Goal: Task Accomplishment & Management: Use online tool/utility

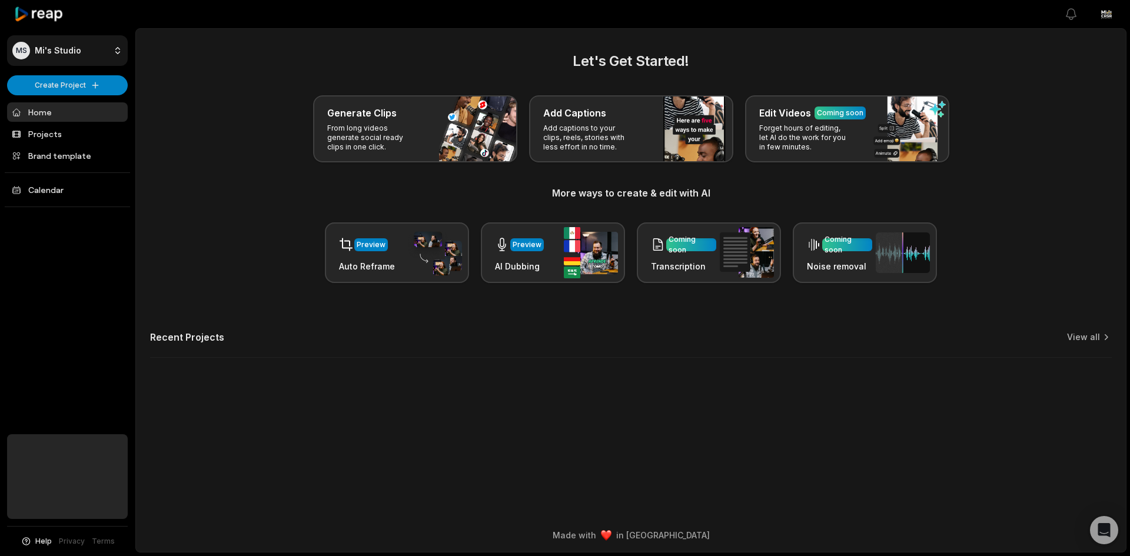
click at [36, 58] on html "MS [PERSON_NAME]'s Studio Create Project Home Projects Brand template Calendar …" at bounding box center [565, 278] width 1130 height 556
click at [44, 52] on html "MS Mi's Studio Create Project Home Projects Brand template Calendar Help Privac…" at bounding box center [565, 278] width 1130 height 556
click at [194, 340] on h2 "Recent Projects" at bounding box center [187, 337] width 74 height 12
click at [1100, 337] on icon at bounding box center [1106, 337] width 12 height 12
click at [1099, 337] on link "View all" at bounding box center [1083, 337] width 33 height 12
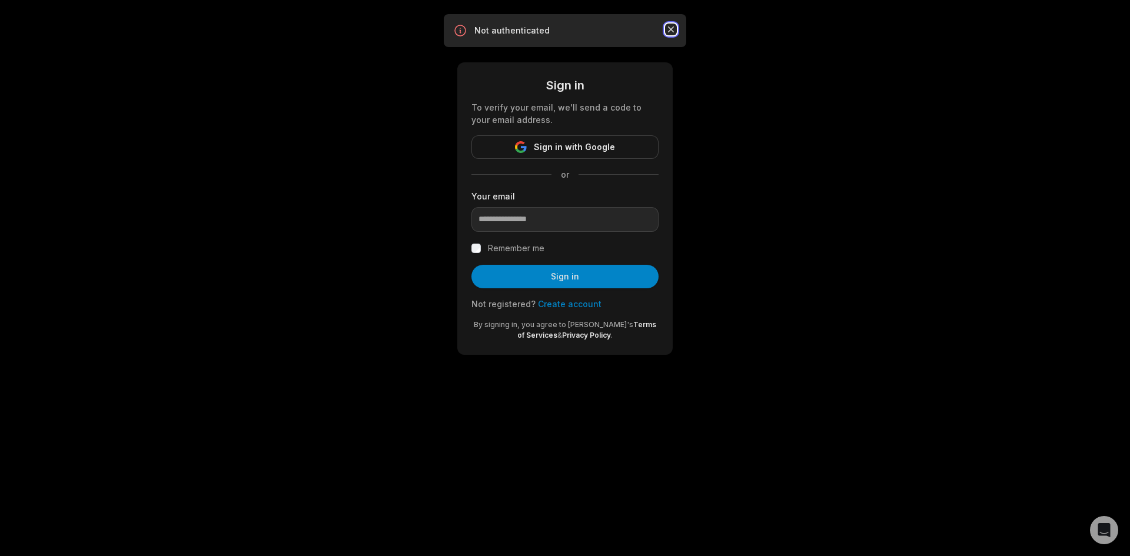
click at [670, 28] on icon "button" at bounding box center [671, 30] width 12 height 12
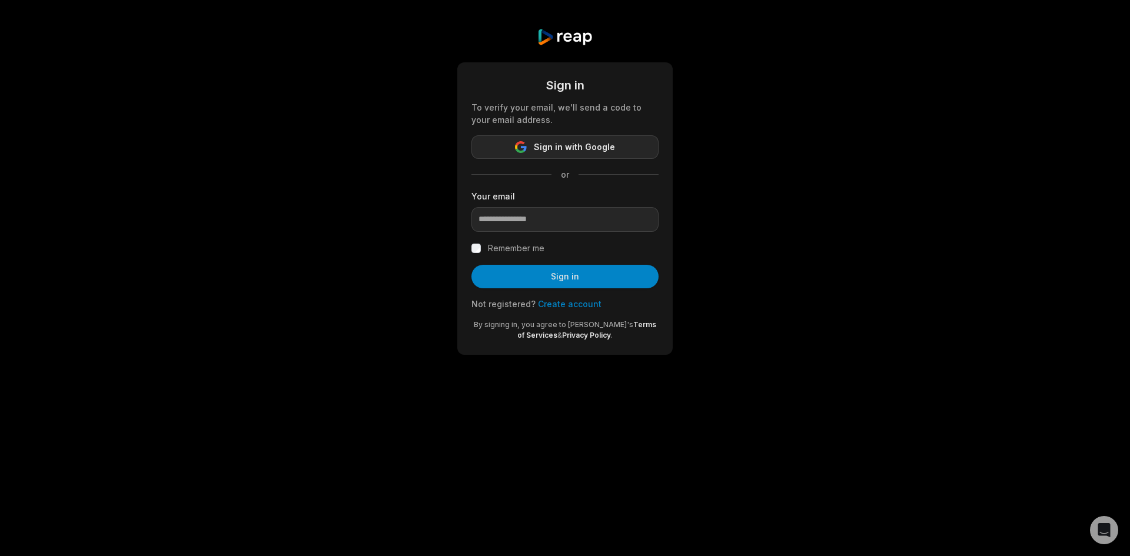
click at [530, 147] on button "Sign in with Google" at bounding box center [564, 147] width 187 height 24
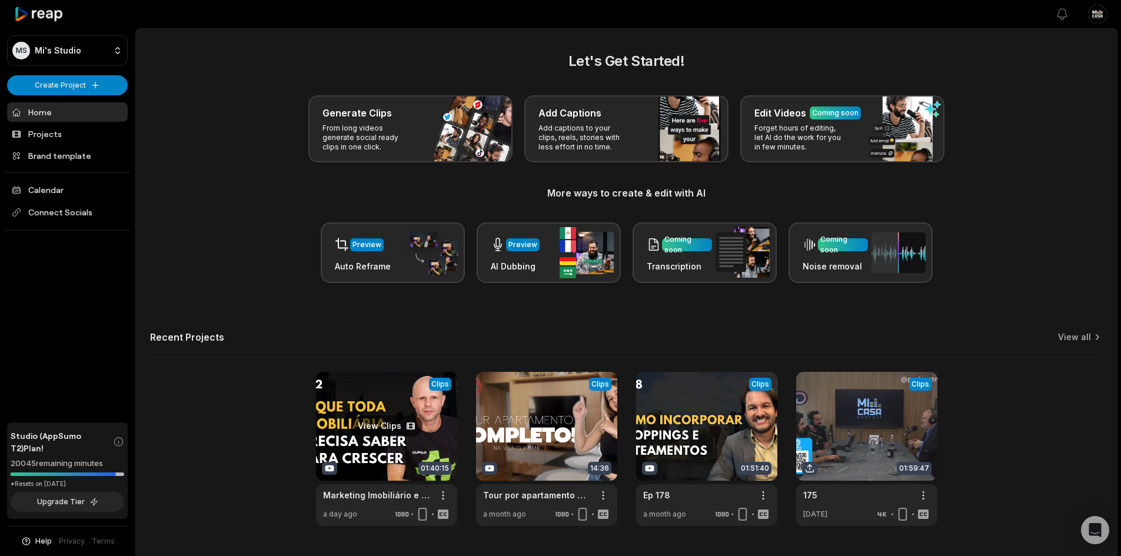
click at [415, 422] on link at bounding box center [386, 449] width 141 height 154
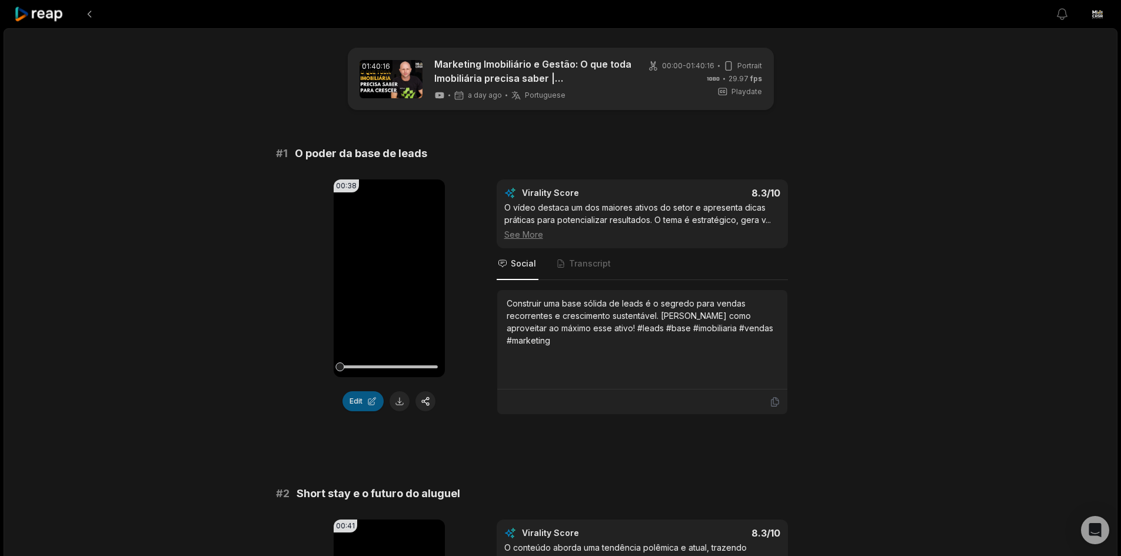
click at [371, 405] on button "Edit" at bounding box center [362, 401] width 41 height 20
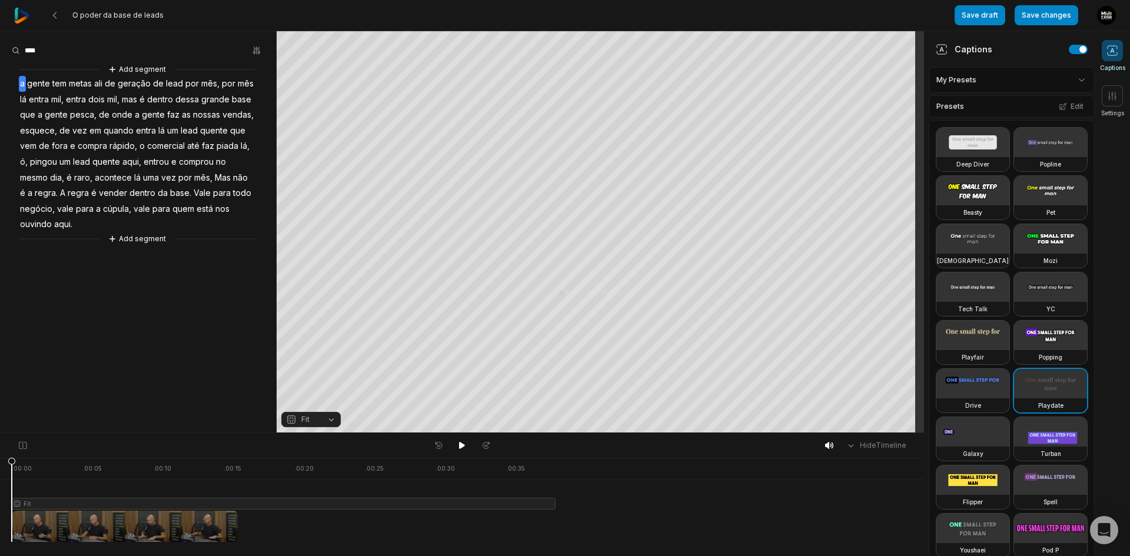
click at [327, 422] on button "Fit" at bounding box center [310, 419] width 59 height 15
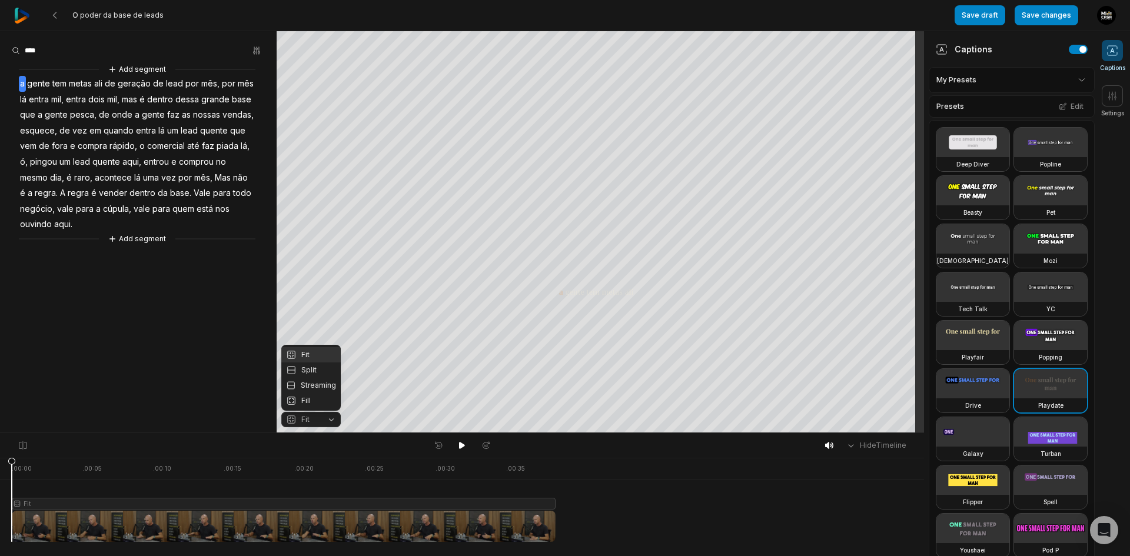
click at [631, 295] on div "Your browser does not support mp4 format. Your browser does not support mp4 for…" at bounding box center [462, 232] width 924 height 402
click at [587, 88] on icon at bounding box center [588, 84] width 9 height 9
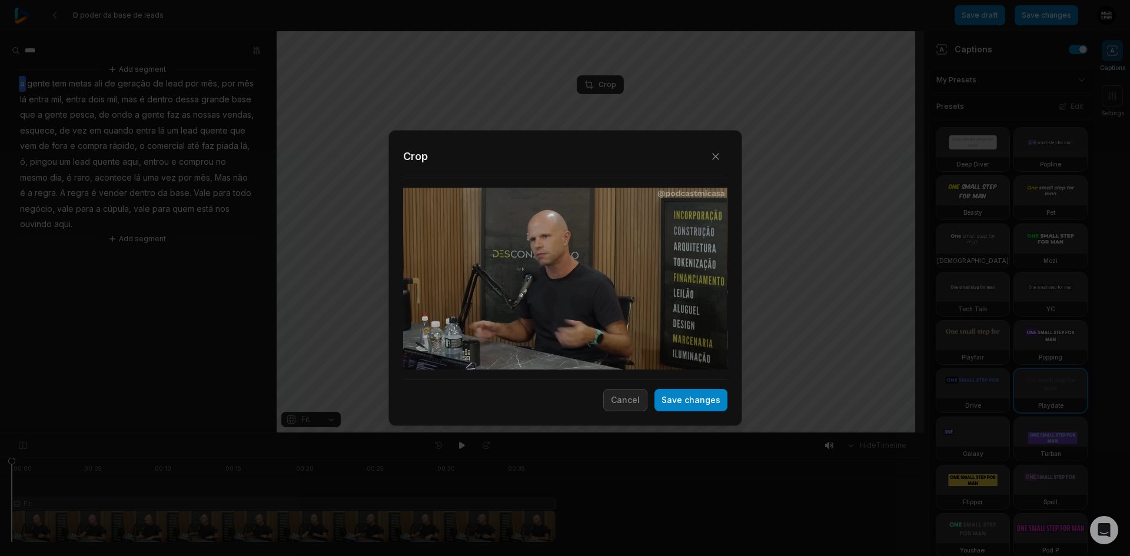
click at [609, 275] on div at bounding box center [565, 279] width 324 height 182
click at [613, 401] on button "Cancel" at bounding box center [625, 400] width 44 height 22
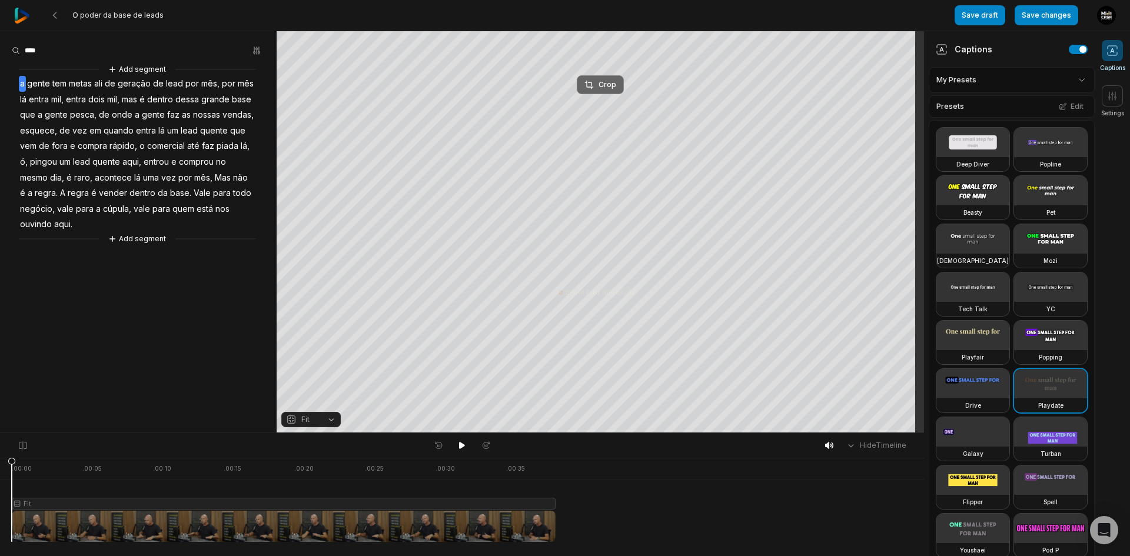
click at [603, 88] on div "Crop" at bounding box center [600, 84] width 32 height 11
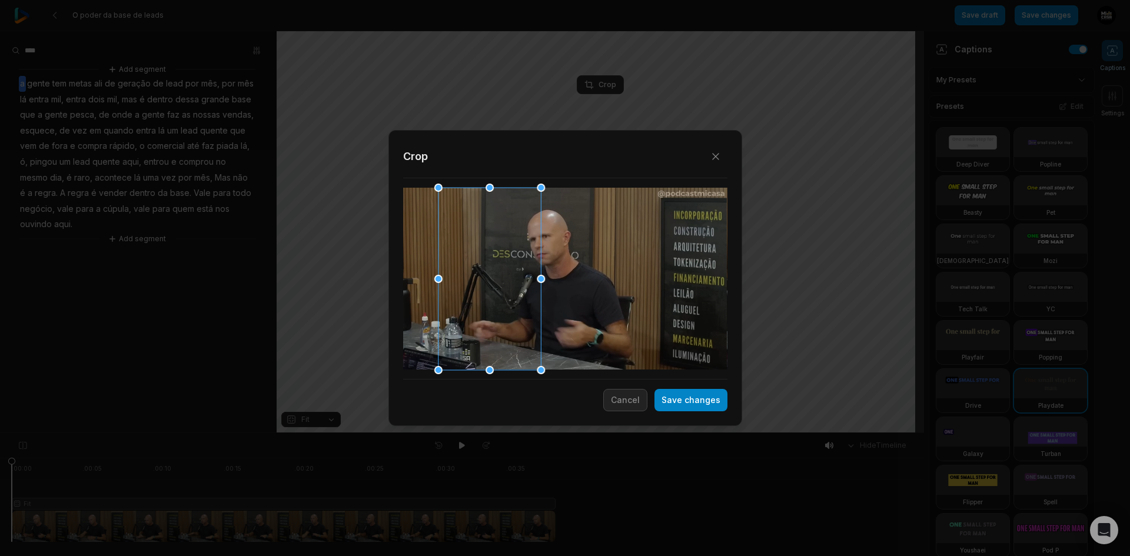
drag, startPoint x: 541, startPoint y: 292, endPoint x: 494, endPoint y: 263, distance: 55.5
click at [480, 289] on div at bounding box center [489, 279] width 102 height 182
drag, startPoint x: 490, startPoint y: 188, endPoint x: 474, endPoint y: 287, distance: 99.6
click at [474, 433] on div "Close Crop Save changes Cancel" at bounding box center [565, 433] width 1130 height 0
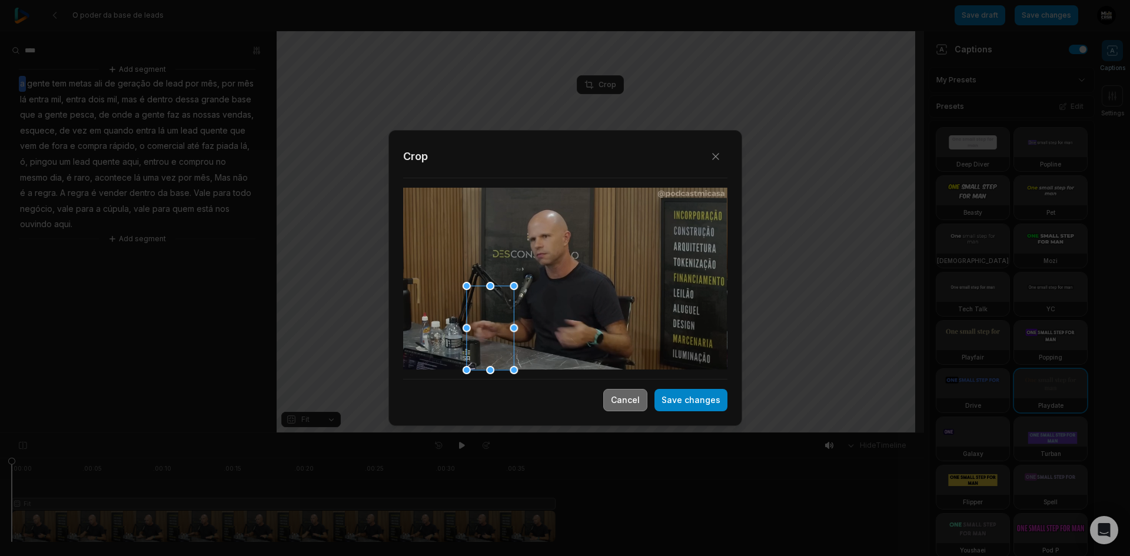
click at [630, 397] on button "Cancel" at bounding box center [625, 400] width 44 height 22
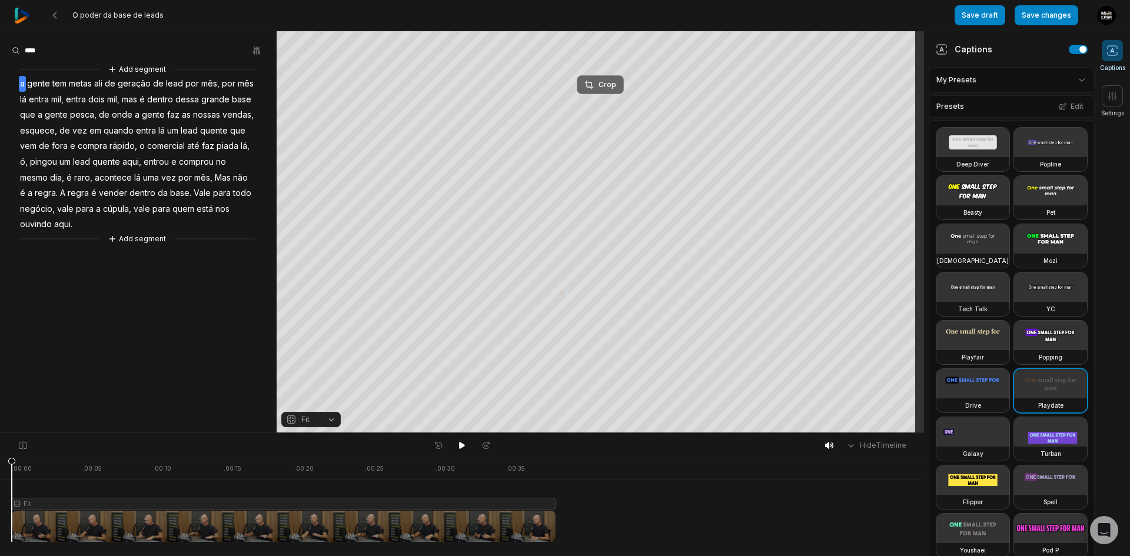
click at [593, 78] on button "Crop" at bounding box center [600, 84] width 47 height 19
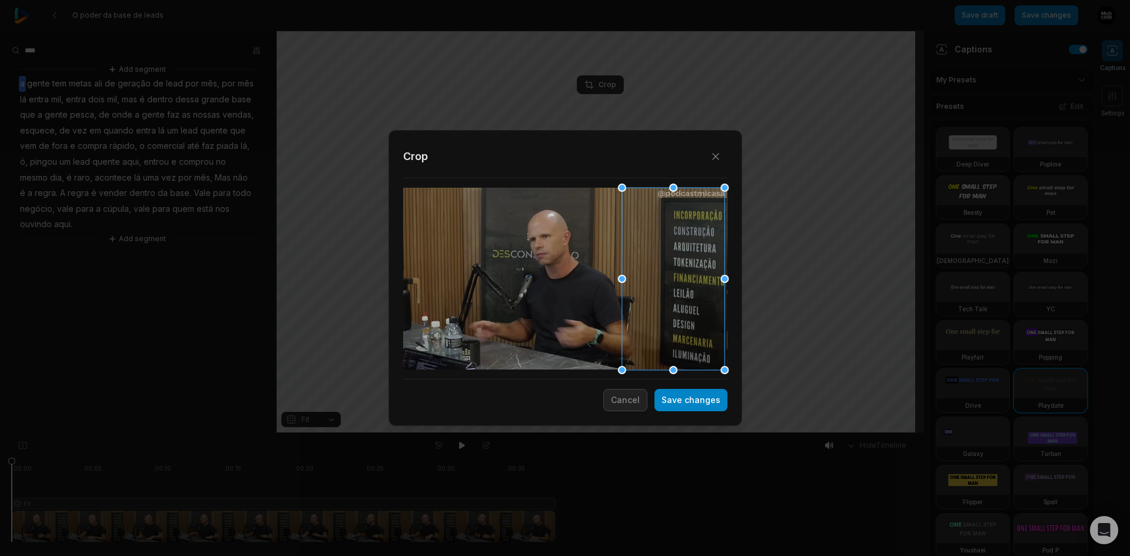
drag, startPoint x: 529, startPoint y: 285, endPoint x: 656, endPoint y: 283, distance: 127.1
click at [656, 283] on div at bounding box center [672, 279] width 102 height 182
click at [681, 402] on button "Save changes" at bounding box center [690, 400] width 73 height 22
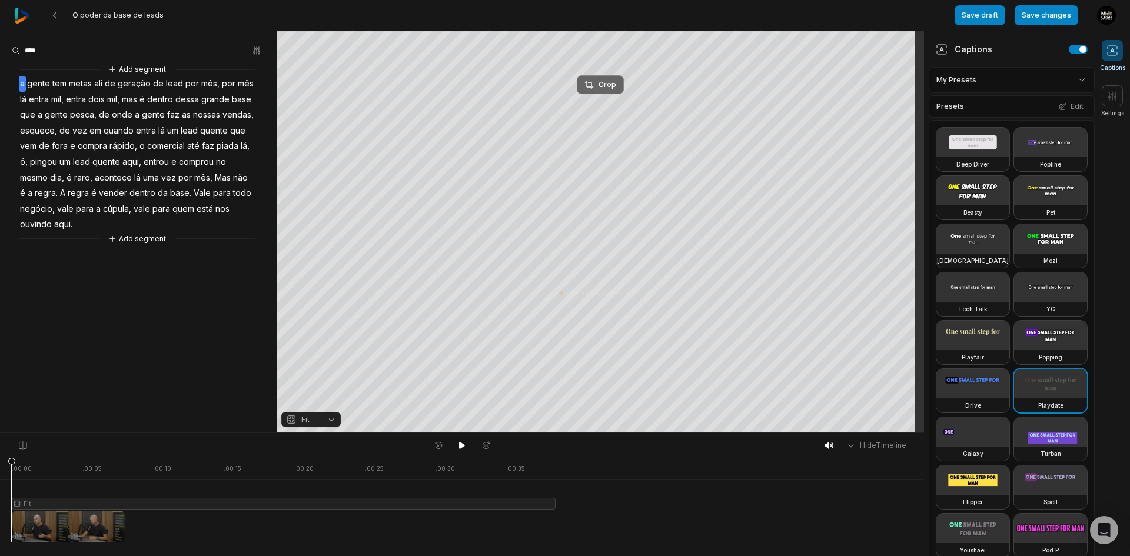
click at [590, 81] on icon at bounding box center [588, 84] width 9 height 9
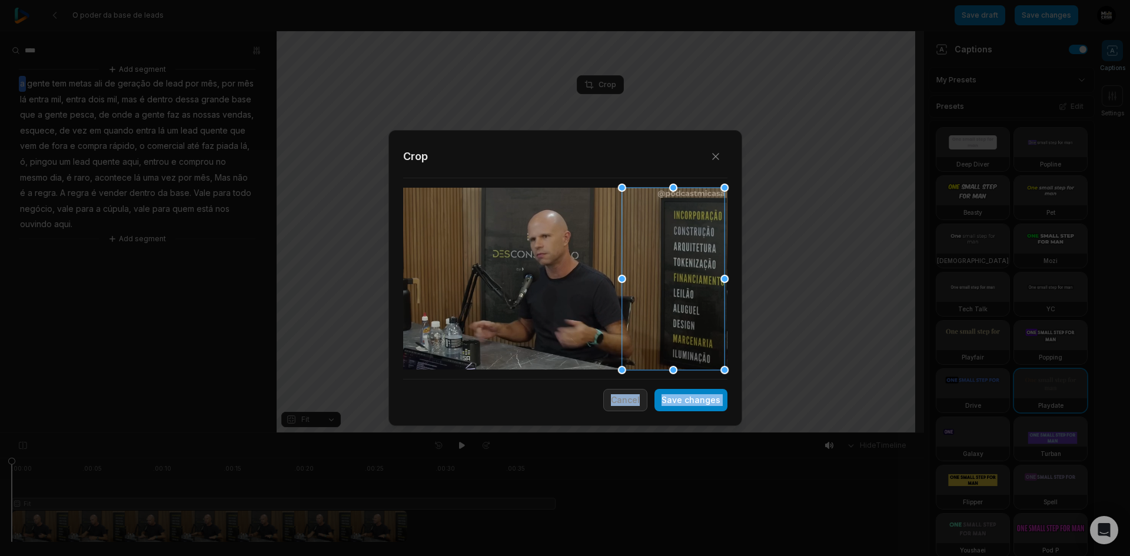
drag, startPoint x: 622, startPoint y: 286, endPoint x: 656, endPoint y: 288, distance: 34.2
click at [607, 433] on div "Close Crop Save changes Cancel" at bounding box center [565, 433] width 1130 height 0
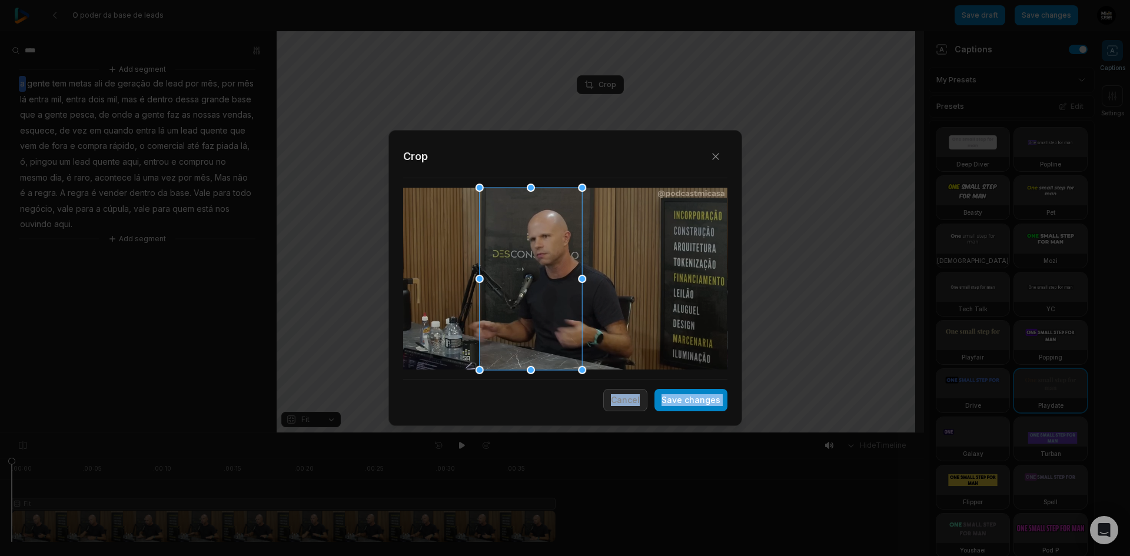
drag, startPoint x: 656, startPoint y: 288, endPoint x: 514, endPoint y: 281, distance: 142.6
click at [514, 281] on div at bounding box center [530, 279] width 102 height 182
click at [674, 401] on button "Save changes" at bounding box center [690, 400] width 73 height 22
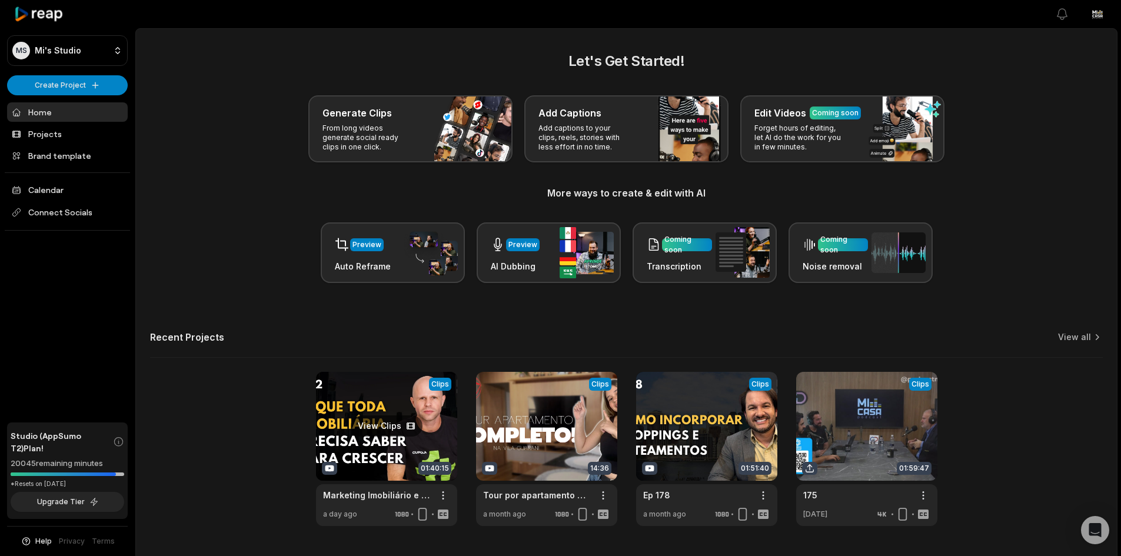
click at [382, 425] on link at bounding box center [386, 449] width 141 height 154
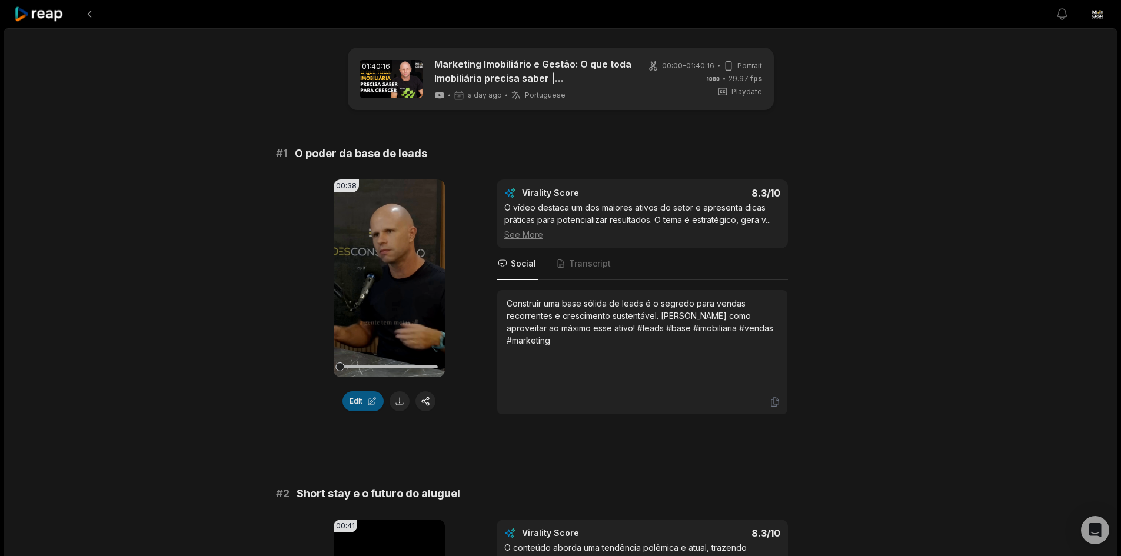
click at [351, 407] on button "Edit" at bounding box center [362, 401] width 41 height 20
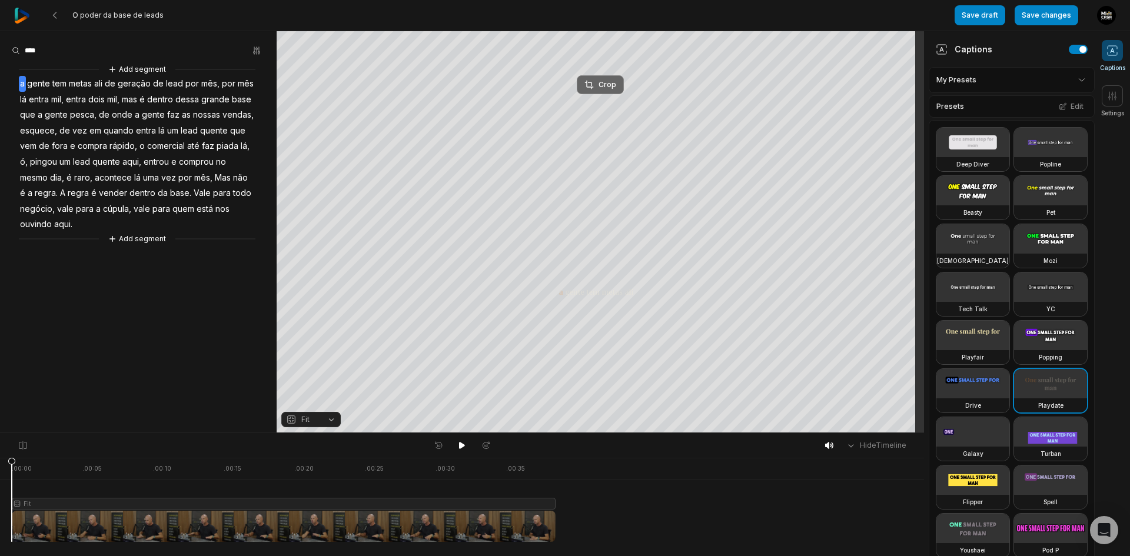
click at [603, 75] on button "Crop" at bounding box center [600, 84] width 47 height 19
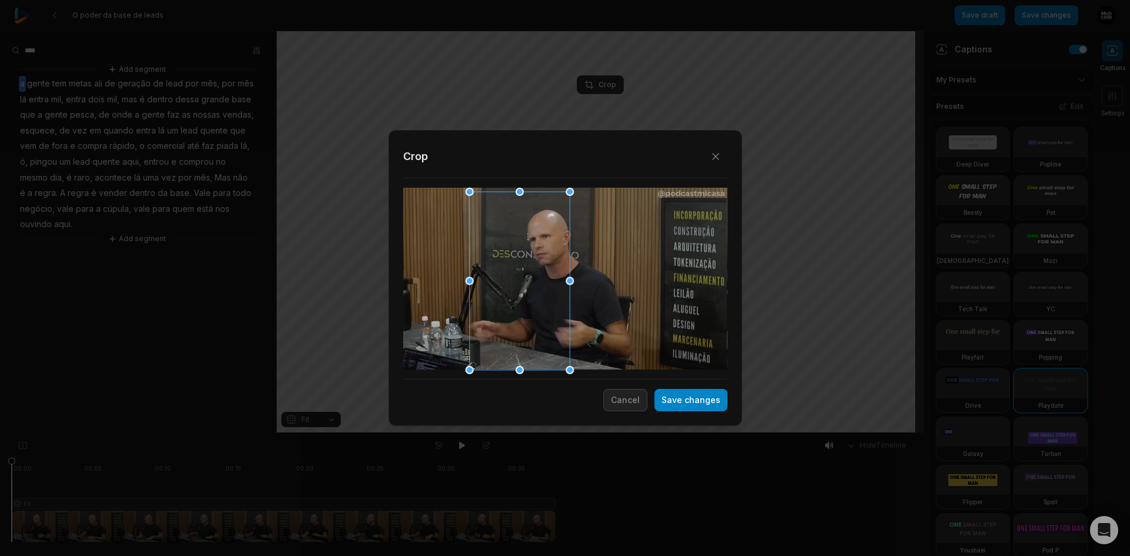
drag, startPoint x: 521, startPoint y: 268, endPoint x: 564, endPoint y: 137, distance: 137.9
click at [564, 433] on div "Close Crop Save changes Cancel" at bounding box center [565, 433] width 1130 height 0
drag, startPoint x: 524, startPoint y: 193, endPoint x: 512, endPoint y: 195, distance: 11.9
click at [523, 193] on div at bounding box center [519, 281] width 101 height 178
drag, startPoint x: 517, startPoint y: 190, endPoint x: 534, endPoint y: 159, distance: 35.8
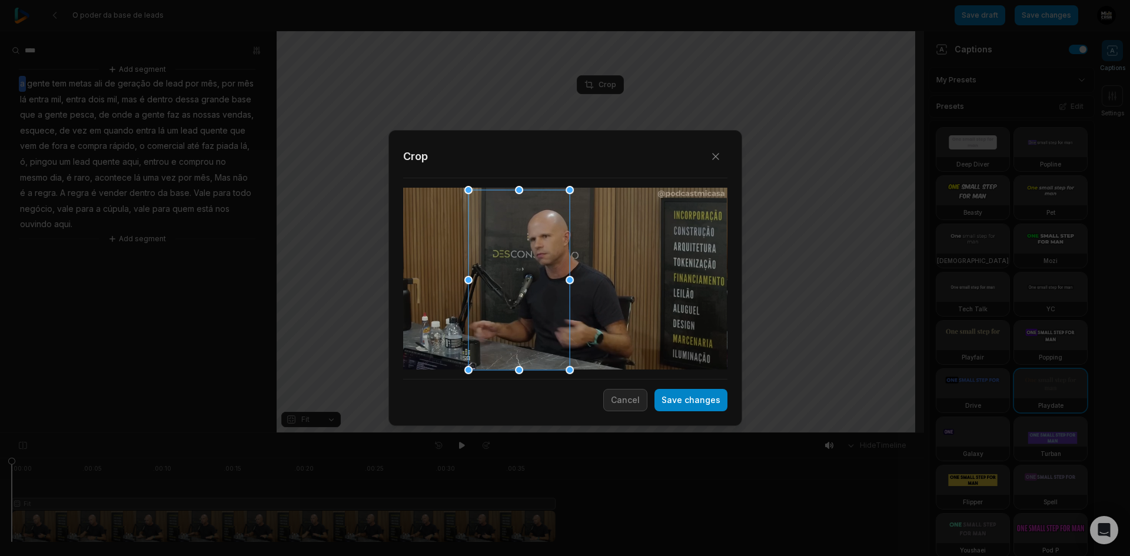
click at [534, 433] on div "Close Crop Save changes Cancel" at bounding box center [565, 433] width 1130 height 0
drag, startPoint x: 569, startPoint y: 185, endPoint x: 604, endPoint y: 181, distance: 35.6
click at [604, 433] on div "Close Crop Save changes Cancel" at bounding box center [565, 433] width 1130 height 0
drag, startPoint x: 541, startPoint y: 221, endPoint x: 573, endPoint y: 208, distance: 34.3
click at [573, 208] on div at bounding box center [551, 279] width 102 height 182
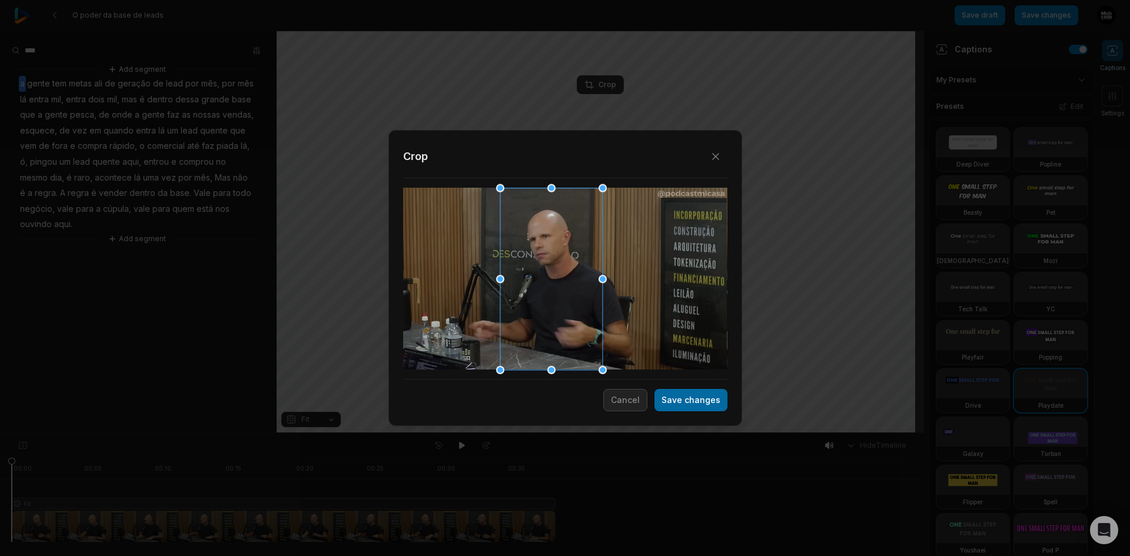
click at [692, 400] on button "Save changes" at bounding box center [690, 400] width 73 height 22
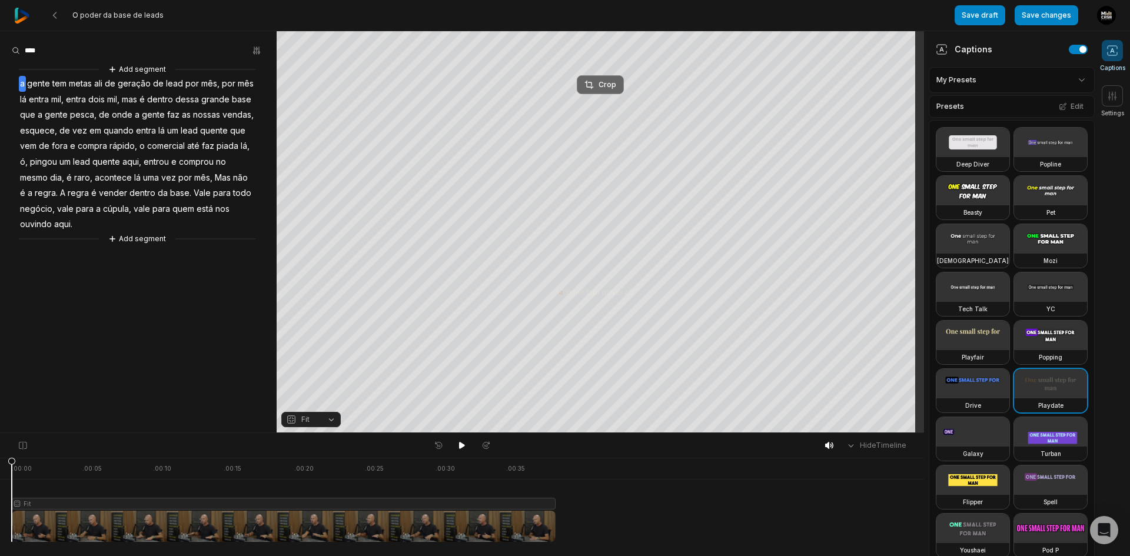
click at [593, 89] on icon at bounding box center [588, 84] width 9 height 9
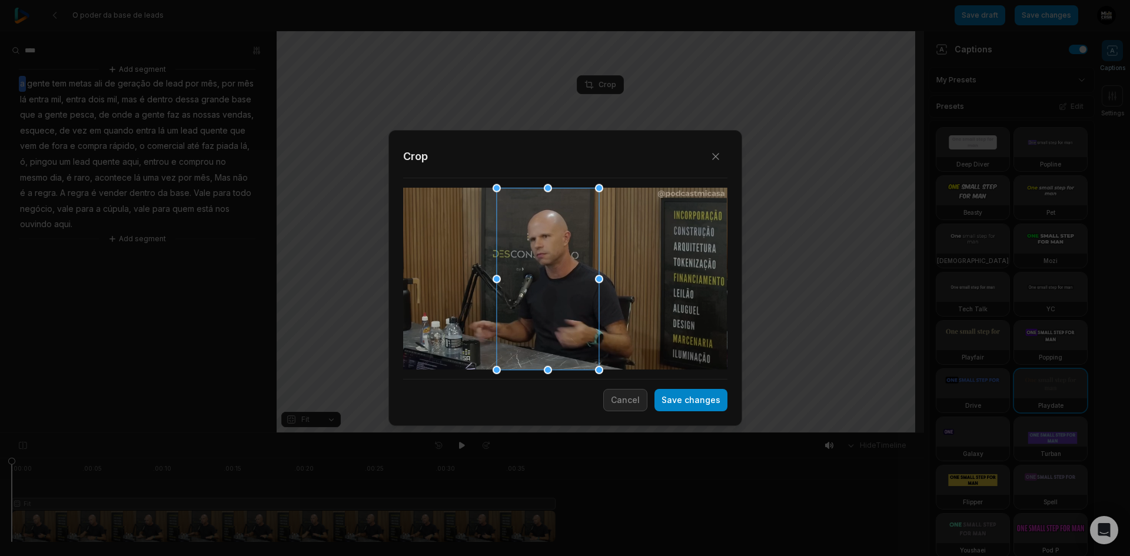
drag, startPoint x: 551, startPoint y: 252, endPoint x: 547, endPoint y: 243, distance: 10.0
click at [547, 243] on div at bounding box center [547, 279] width 102 height 182
drag, startPoint x: 598, startPoint y: 371, endPoint x: 628, endPoint y: 404, distance: 44.1
click at [628, 433] on div "Close Crop Save changes Cancel" at bounding box center [565, 433] width 1130 height 0
click at [628, 402] on button "Cancel" at bounding box center [625, 400] width 44 height 22
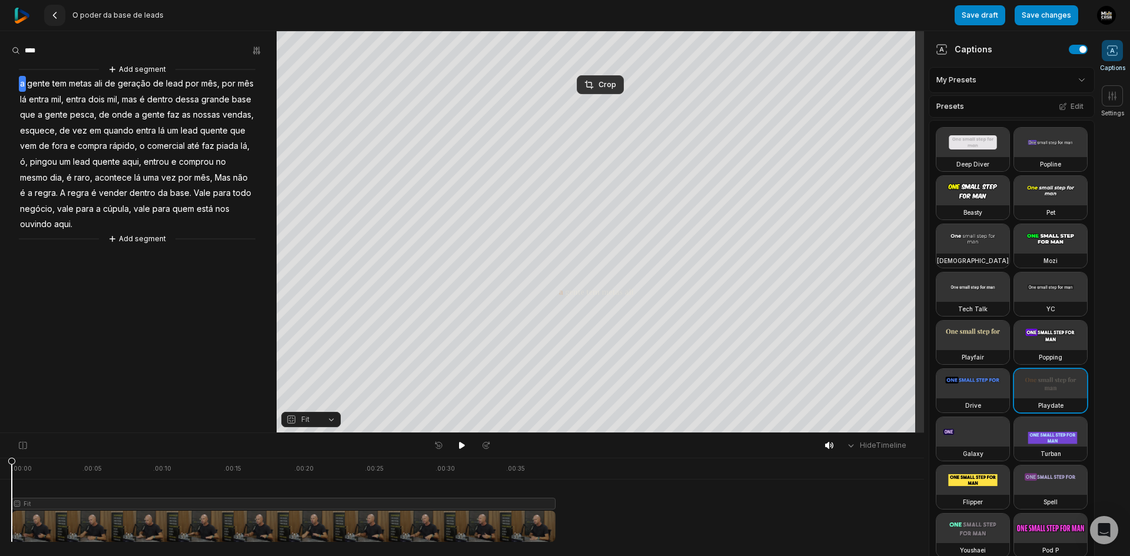
click at [50, 22] on button at bounding box center [54, 15] width 21 height 21
